Goal: Task Accomplishment & Management: Use online tool/utility

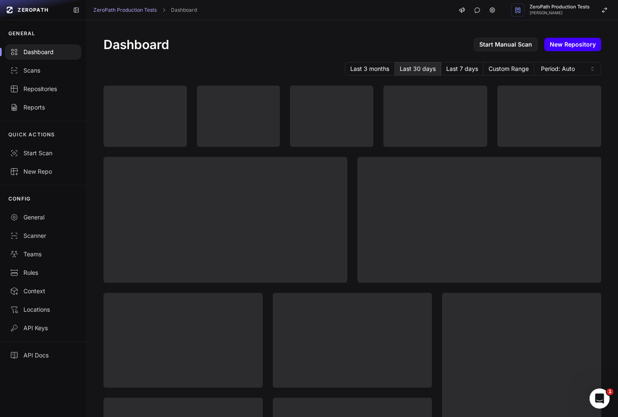
click at [571, 48] on link "New Repository" at bounding box center [573, 44] width 57 height 13
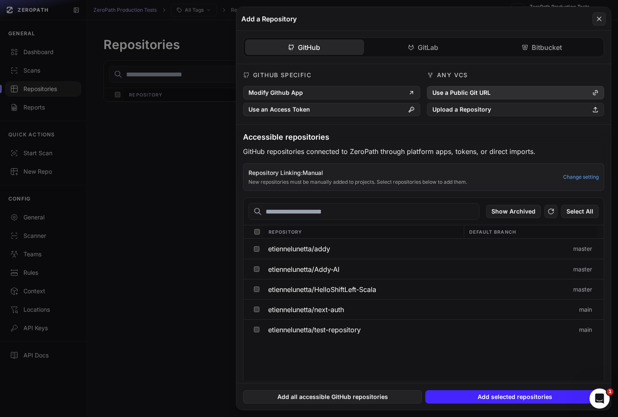
click at [469, 91] on button "Use a Public Git URL" at bounding box center [515, 92] width 177 height 13
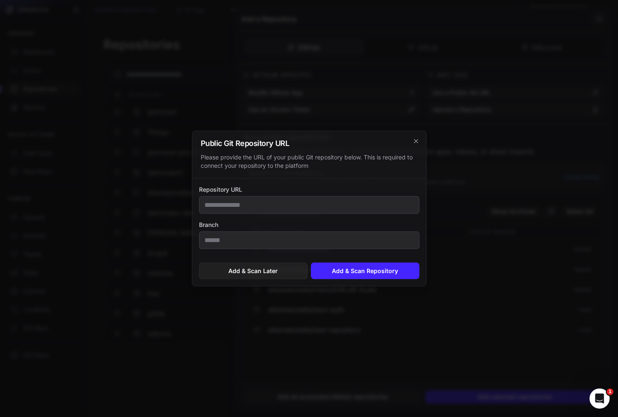
click at [304, 200] on input "Repository URL" at bounding box center [309, 205] width 221 height 18
click at [373, 273] on button "Add & Scan Repository" at bounding box center [365, 270] width 109 height 17
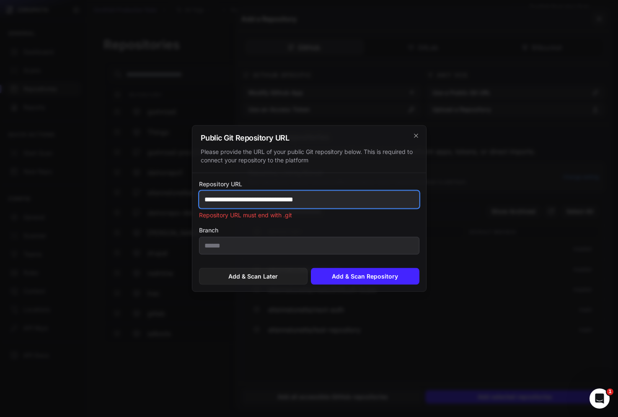
click at [331, 202] on input "**********" at bounding box center [309, 200] width 221 height 18
type input "**********"
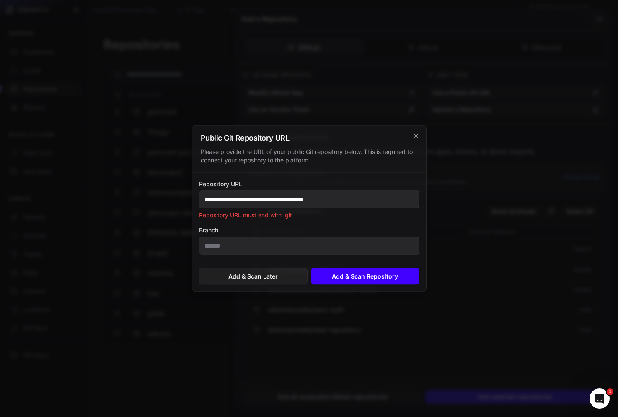
click at [357, 278] on button "Add & Scan Repository" at bounding box center [365, 276] width 109 height 17
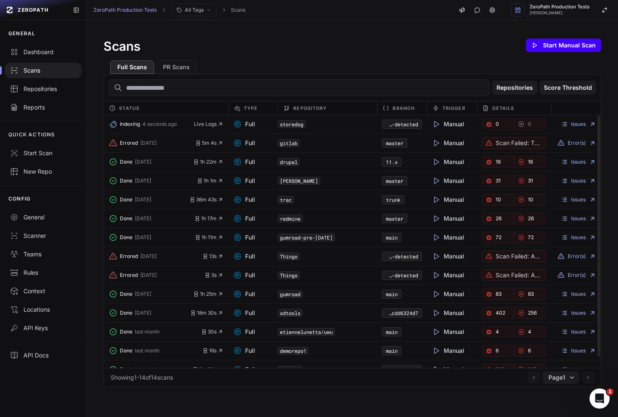
click at [566, 42] on button "Start Manual Scan" at bounding box center [563, 45] width 75 height 13
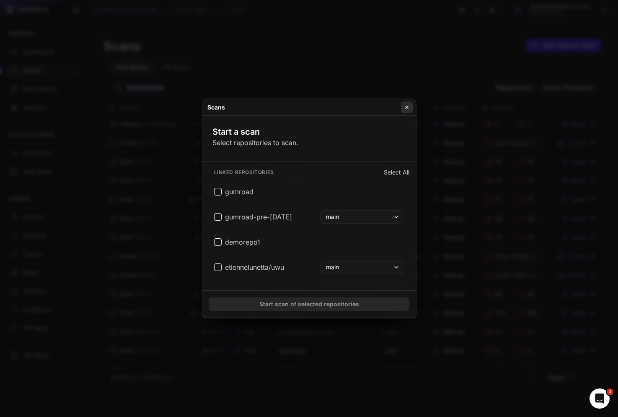
click at [409, 104] on icon at bounding box center [407, 107] width 6 height 7
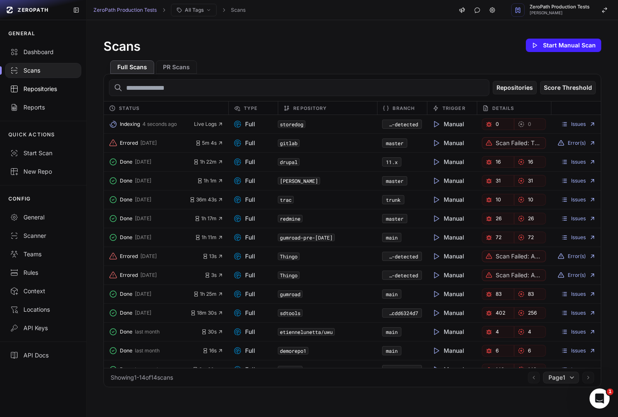
click at [53, 88] on div "Repositories" at bounding box center [43, 89] width 66 height 8
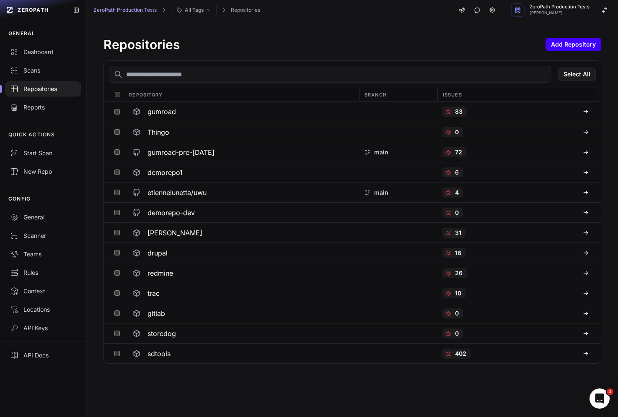
click at [571, 40] on button "Add Repository" at bounding box center [574, 44] width 56 height 13
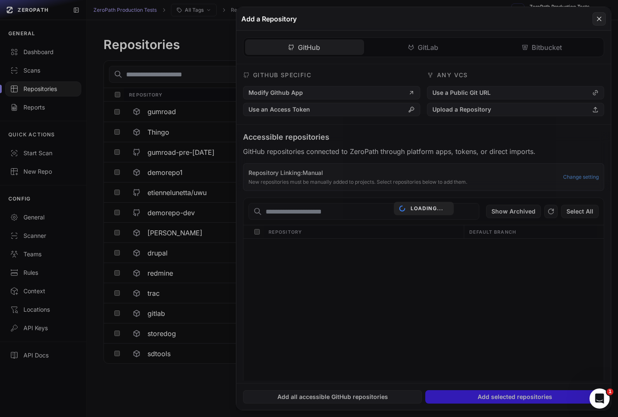
click at [484, 91] on div "GitHub Specific Modify Github App Use an Access Token Any VCS Use a Public Git …" at bounding box center [423, 222] width 375 height 316
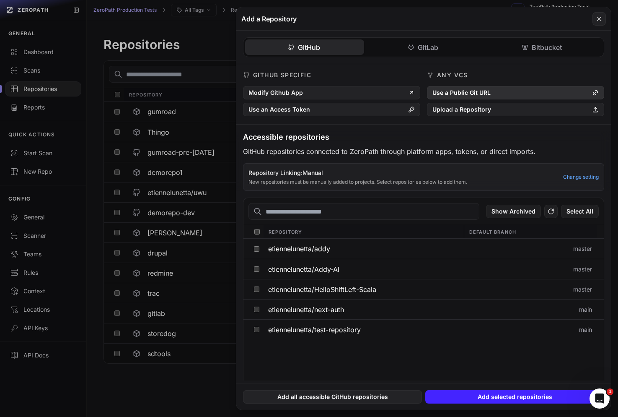
click at [483, 92] on button "Use a Public Git URL" at bounding box center [515, 92] width 177 height 13
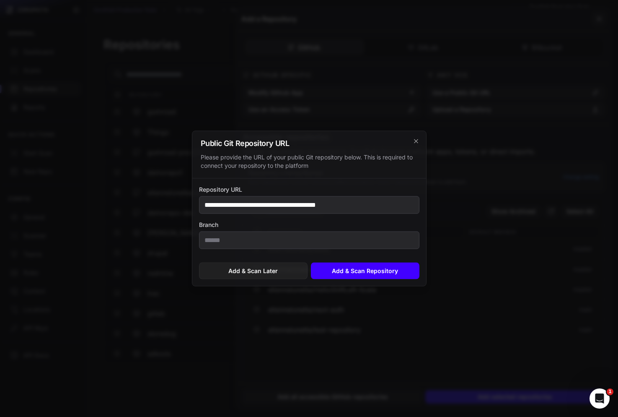
type input "**********"
click at [381, 272] on button "Add & Scan Repository" at bounding box center [365, 270] width 109 height 17
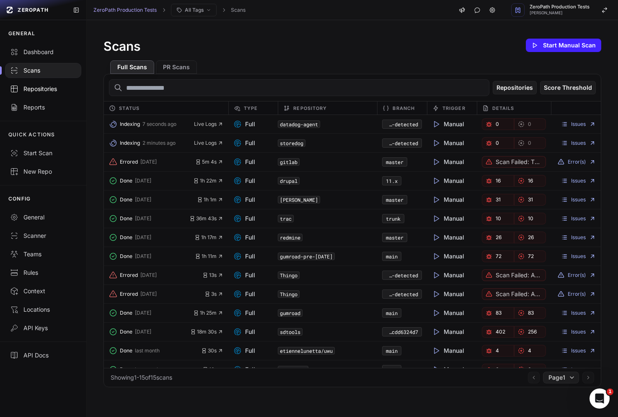
click at [50, 86] on div "Repositories" at bounding box center [43, 89] width 66 height 8
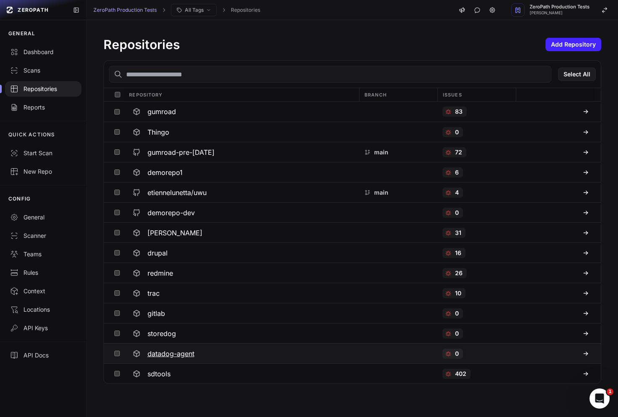
click at [171, 353] on h3 "datadog-agent" at bounding box center [171, 353] width 47 height 10
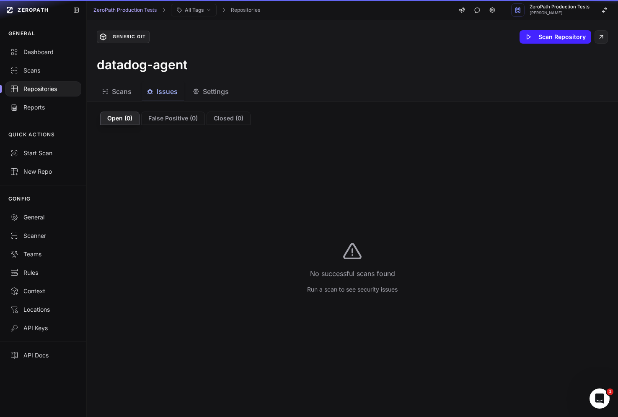
click at [159, 94] on span "Issues" at bounding box center [167, 91] width 21 height 10
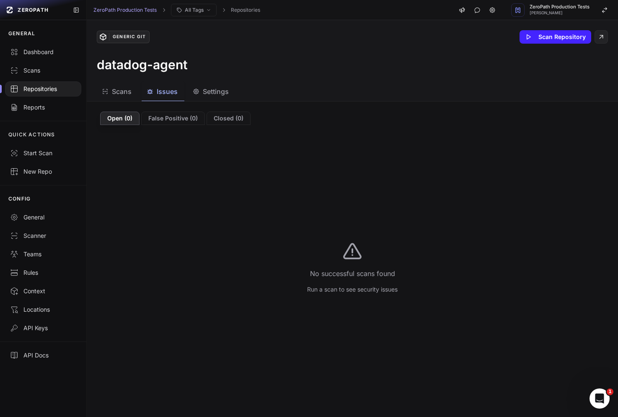
click at [44, 92] on div "Repositories" at bounding box center [43, 89] width 66 height 8
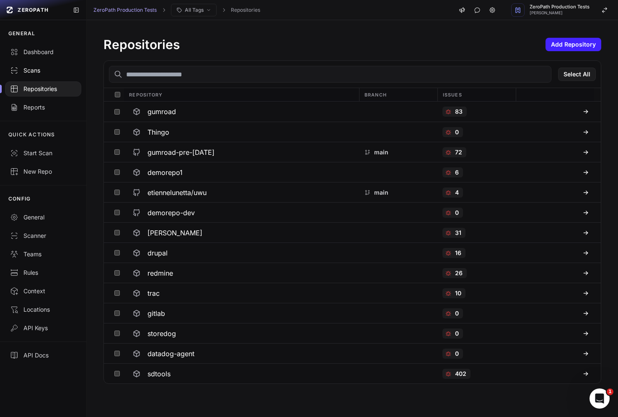
click at [46, 71] on div "Scans" at bounding box center [43, 70] width 66 height 8
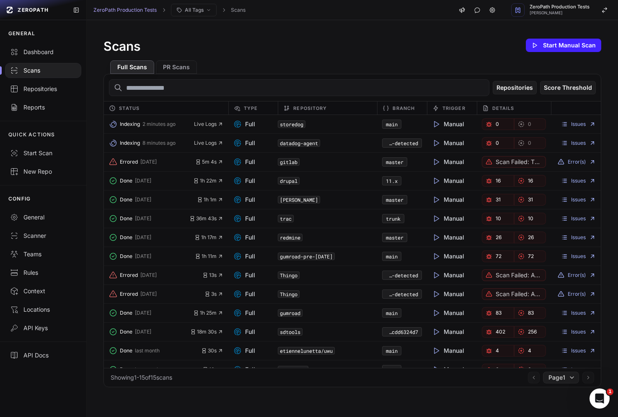
click at [96, 262] on div "Scans Start Manual Scan Full Scans PR Scans Repositories Score Threshold Status…" at bounding box center [353, 212] width 532 height 384
click at [114, 143] on icon "button" at bounding box center [114, 143] width 10 height 10
click at [88, 174] on div "Scans Start Manual Scan Full Scans PR Scans Repositories Score Threshold Status…" at bounding box center [353, 212] width 532 height 384
